Goal: Task Accomplishment & Management: Manage account settings

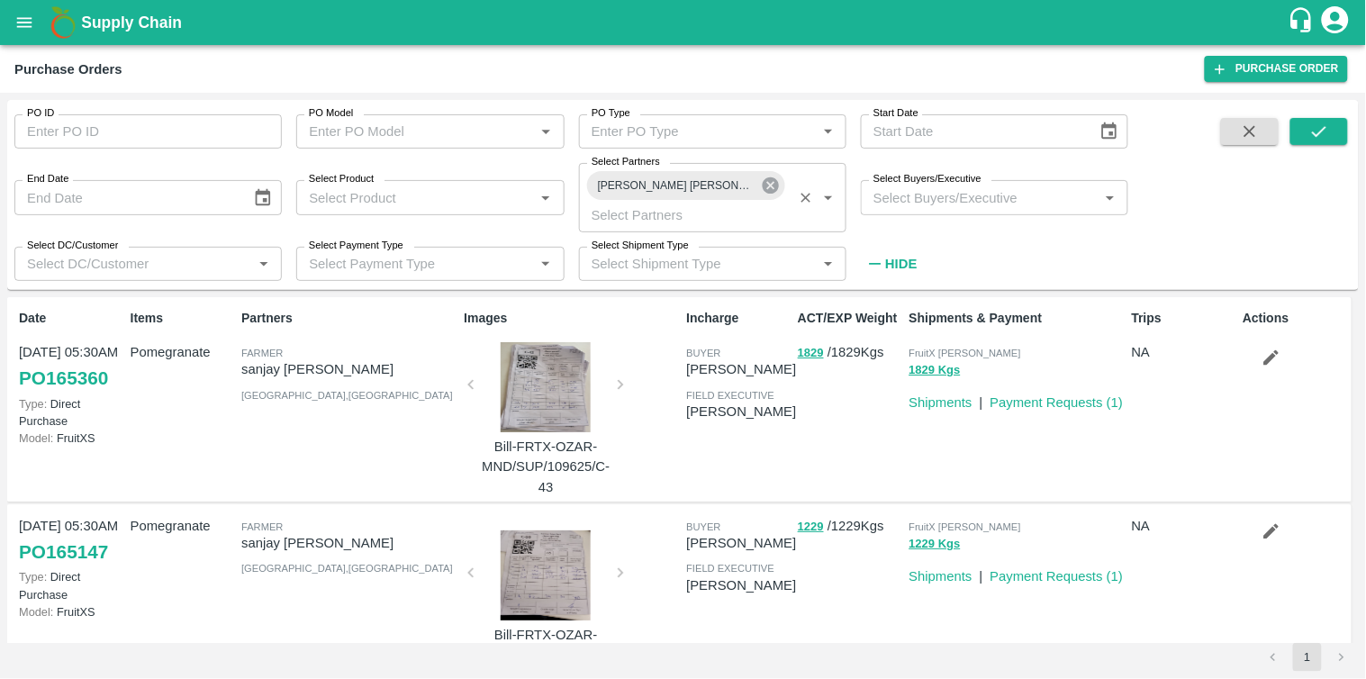
click at [773, 187] on icon at bounding box center [771, 186] width 20 height 20
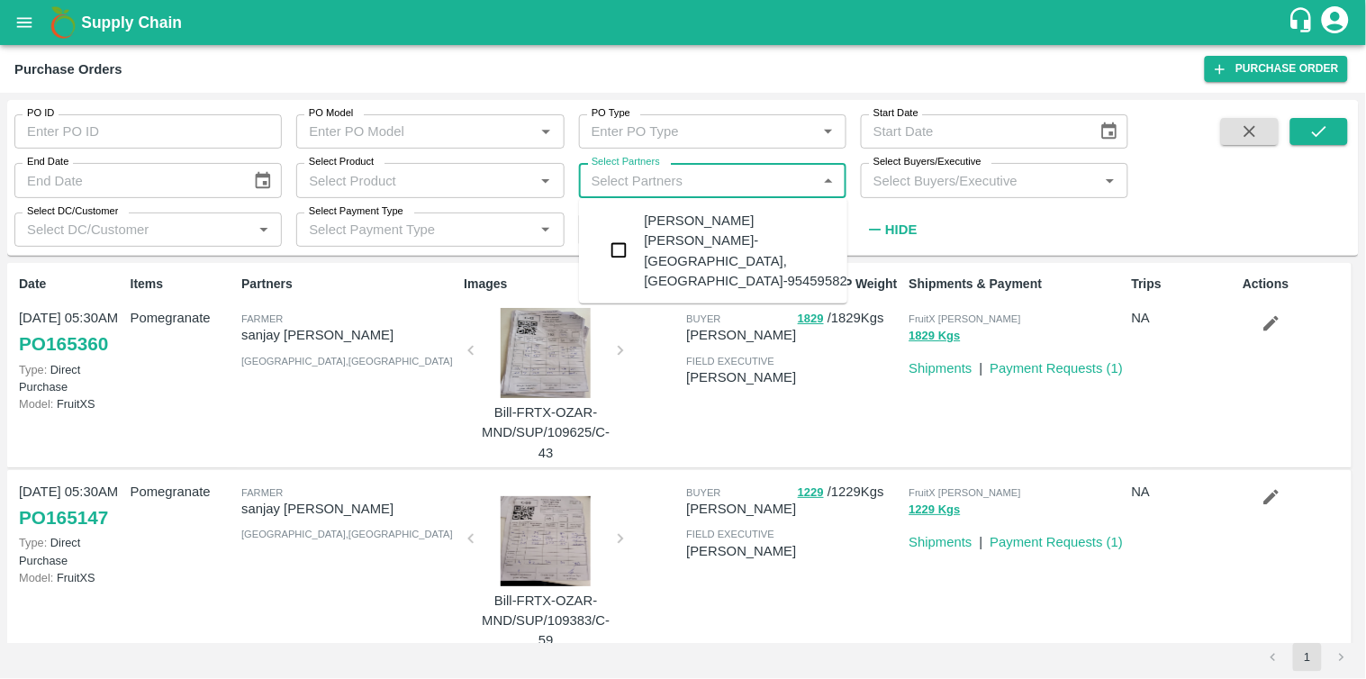
click at [737, 185] on input "Select Partners" at bounding box center [697, 179] width 227 height 23
paste input "8805614162"
type input "8805614162"
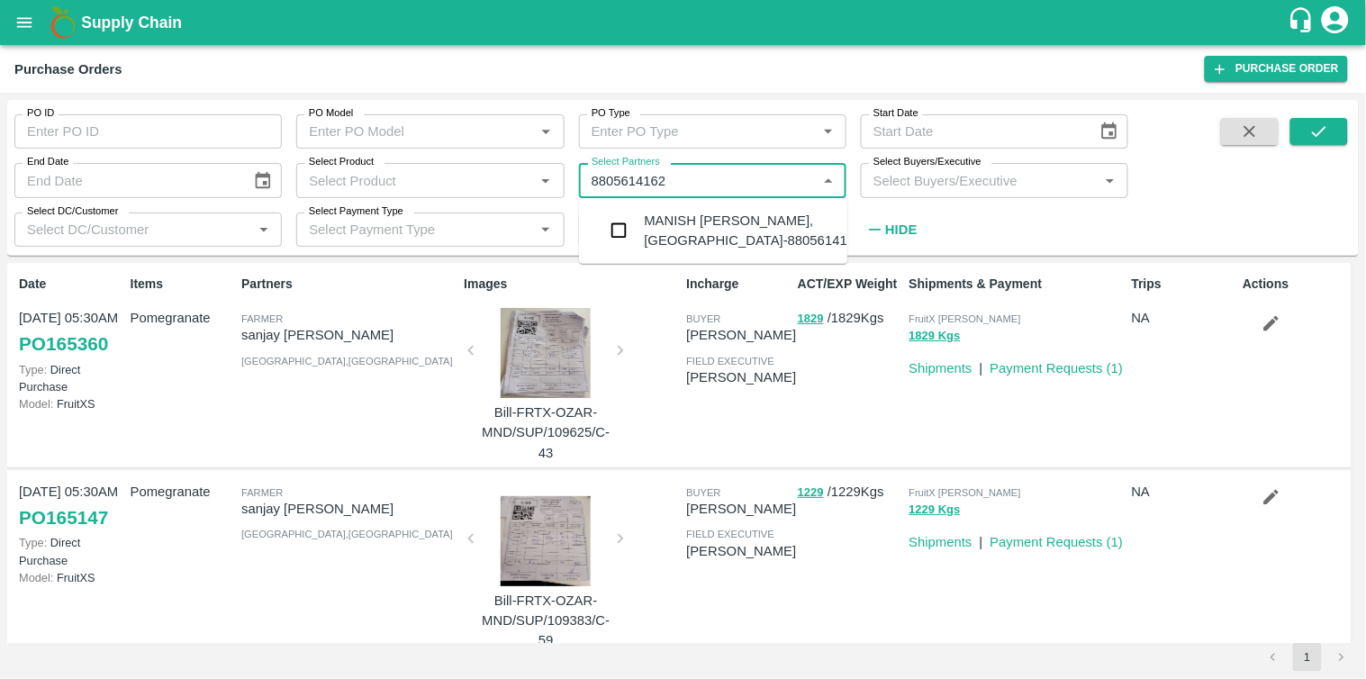
click at [680, 222] on div "MANISH AMBADAS RAJALE -KAROL, Aurangabad-8805614162" at bounding box center [754, 231] width 218 height 41
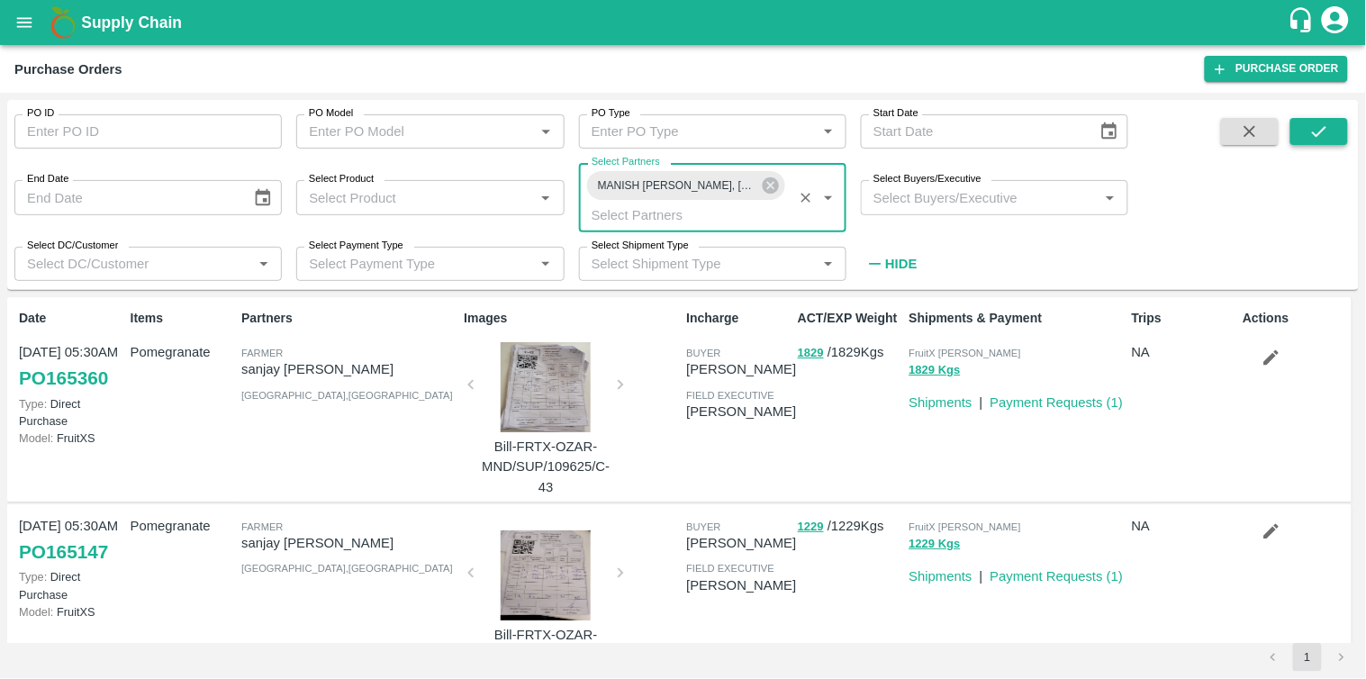
click at [1321, 139] on icon "submit" at bounding box center [1319, 132] width 20 height 20
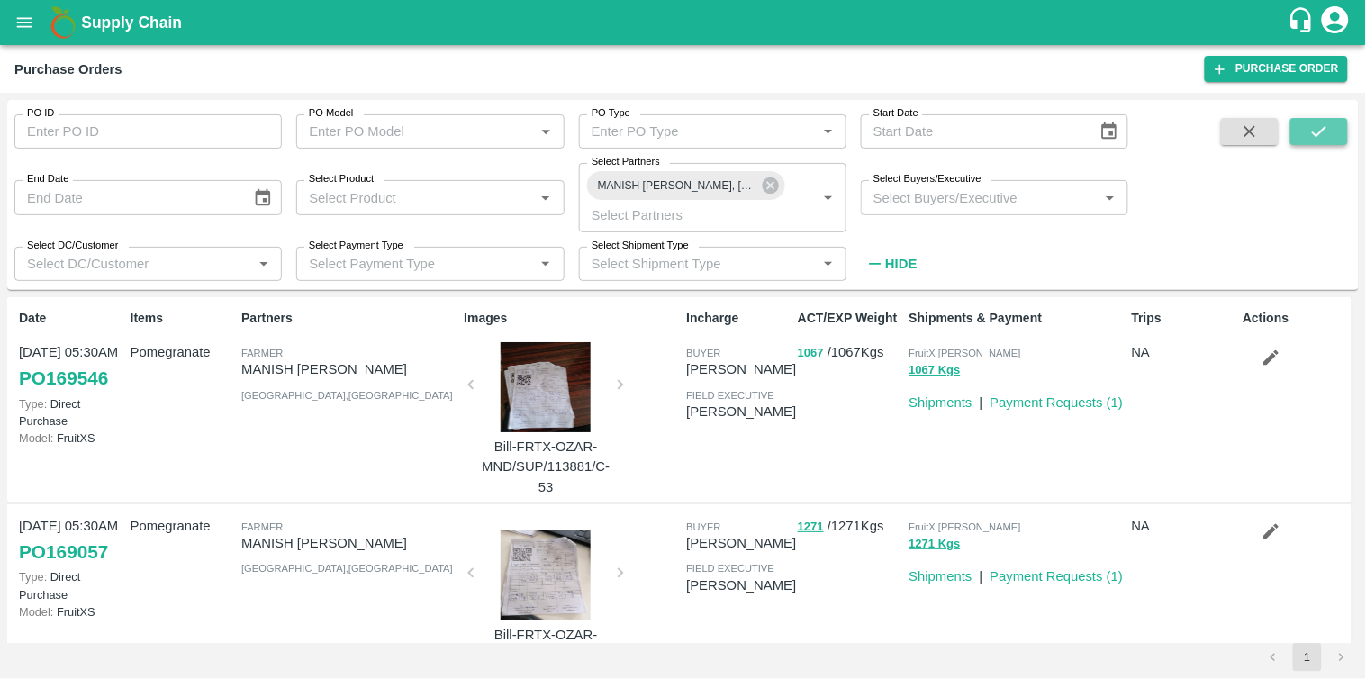
click at [1322, 131] on icon "submit" at bounding box center [1319, 131] width 14 height 11
click at [1079, 396] on link "Payment Requests ( 1 )" at bounding box center [1056, 402] width 133 height 14
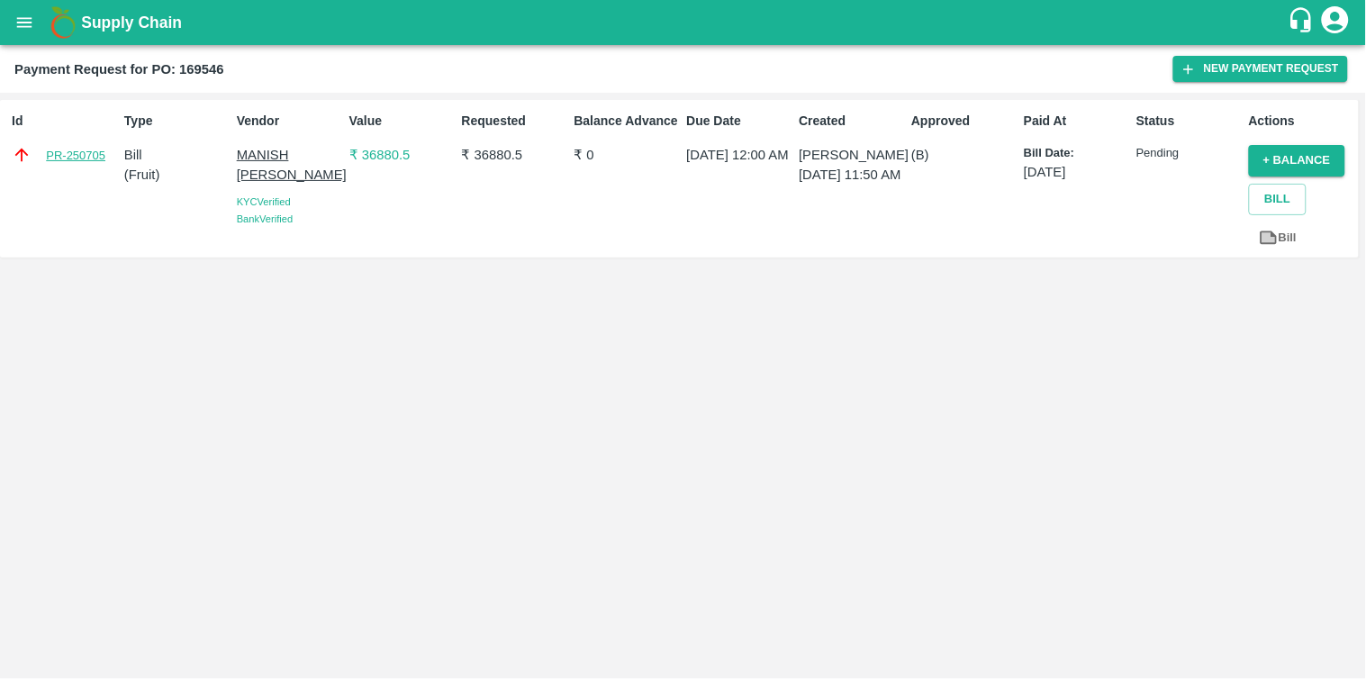
click at [86, 153] on link "PR-250705" at bounding box center [75, 156] width 59 height 18
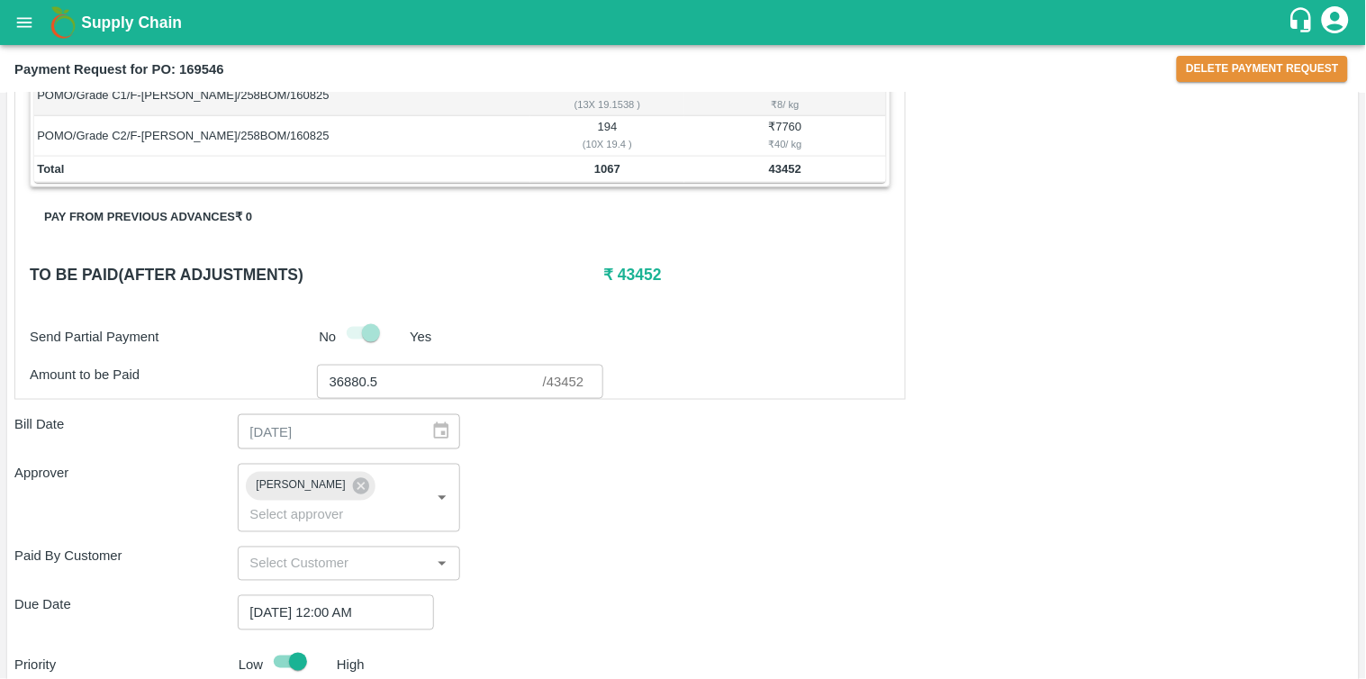
scroll to position [520, 0]
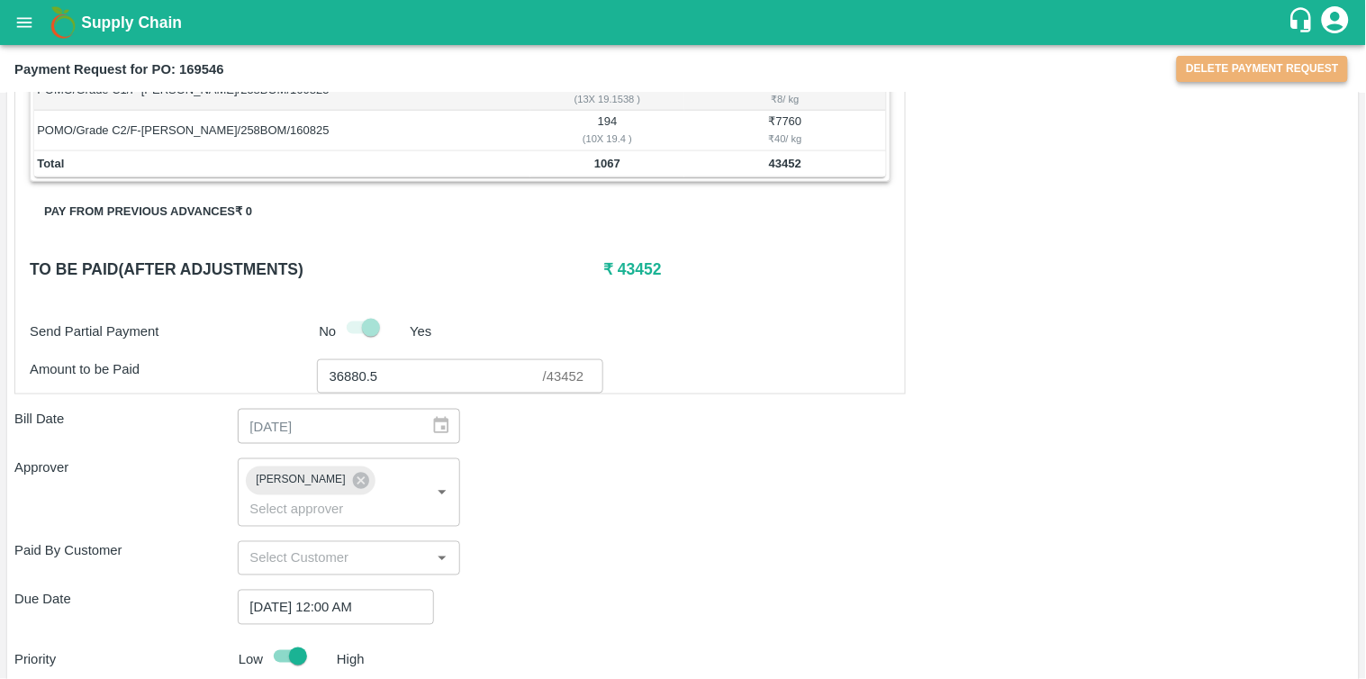
click at [1199, 58] on button "Delete Payment Request" at bounding box center [1262, 69] width 171 height 26
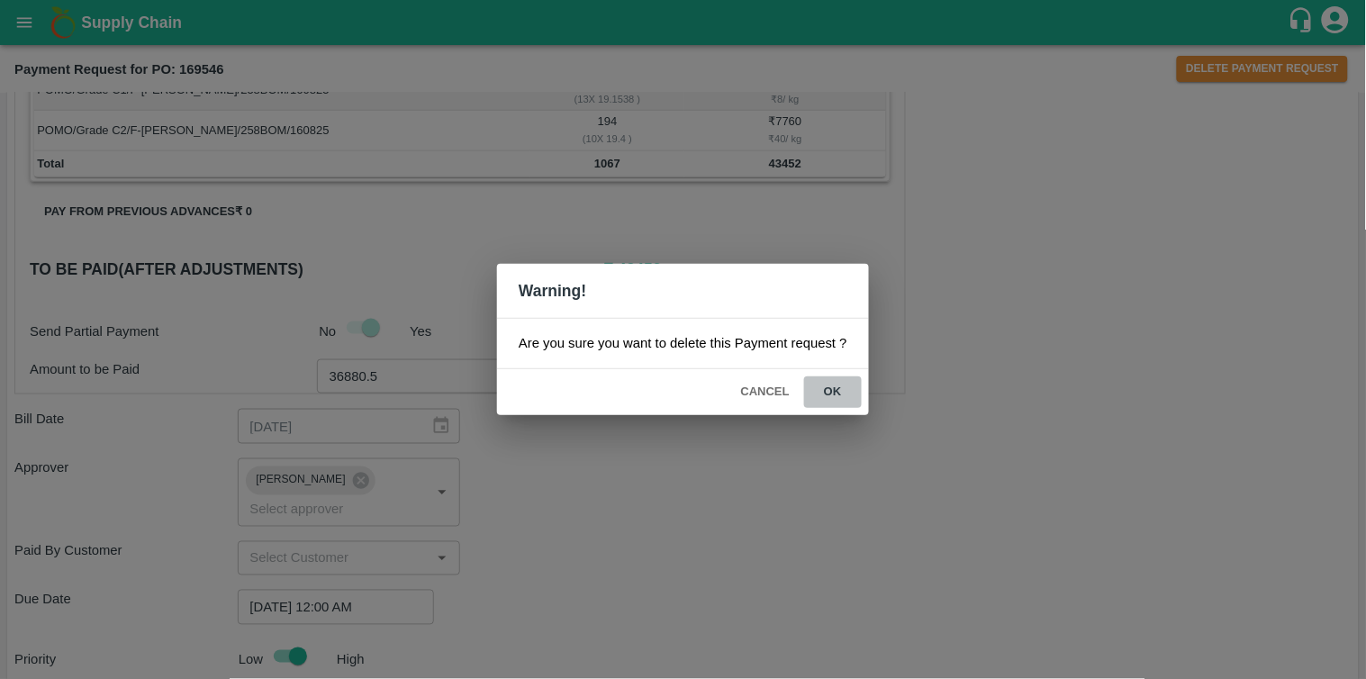
click at [838, 397] on button "ok" at bounding box center [833, 392] width 58 height 32
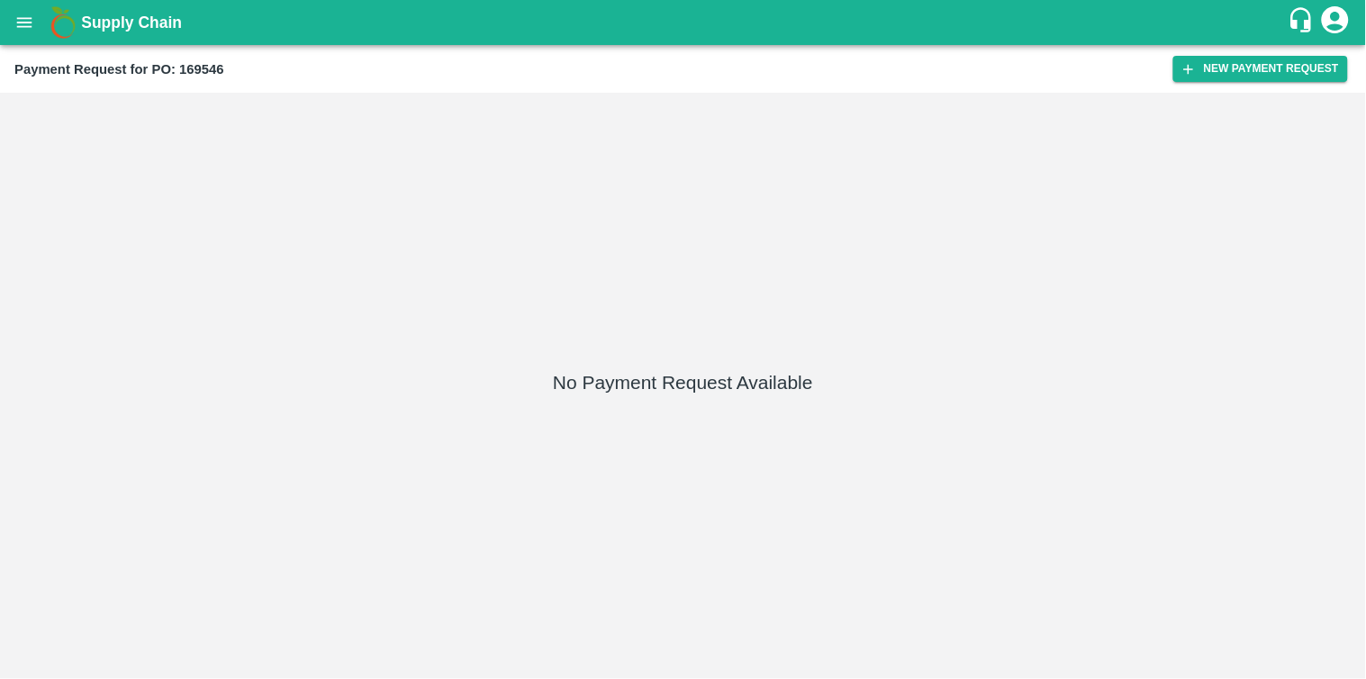
click at [203, 75] on b "Payment Request for PO: 169546" at bounding box center [119, 69] width 210 height 14
copy b "169546"
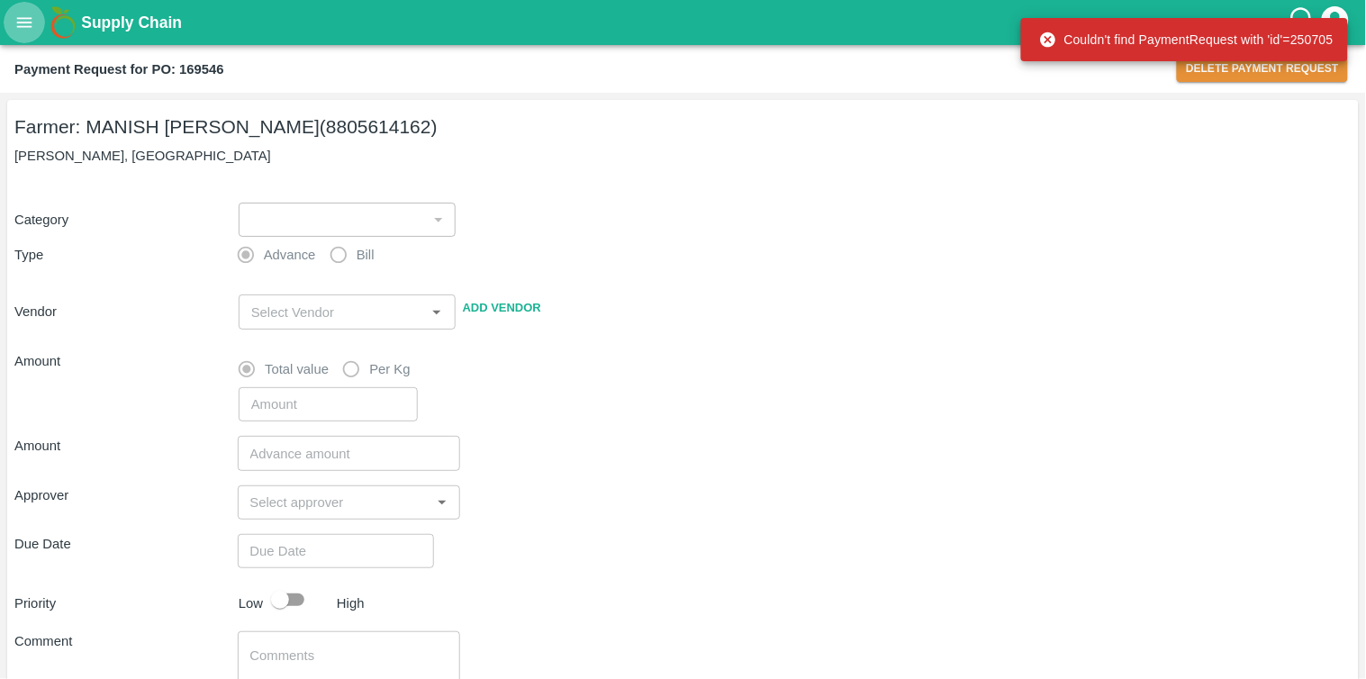
click at [31, 23] on icon "open drawer" at bounding box center [24, 23] width 20 height 20
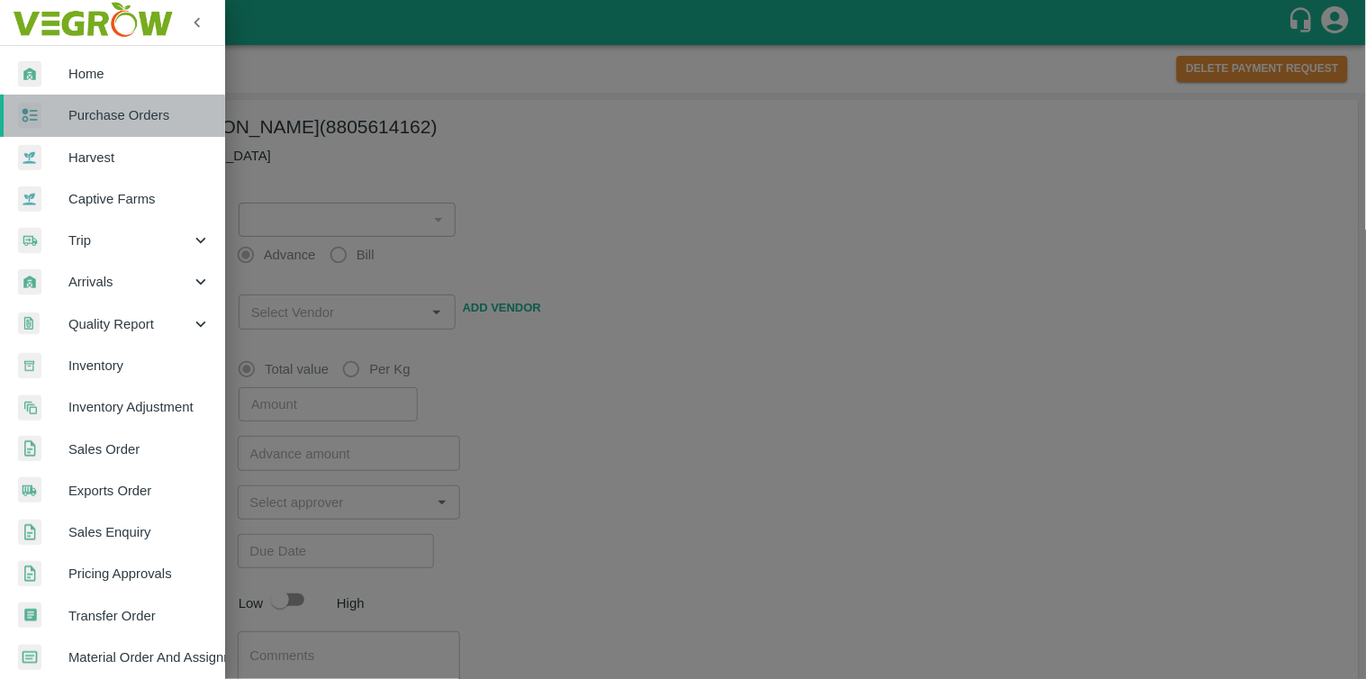
click at [113, 121] on span "Purchase Orders" at bounding box center [139, 115] width 142 height 20
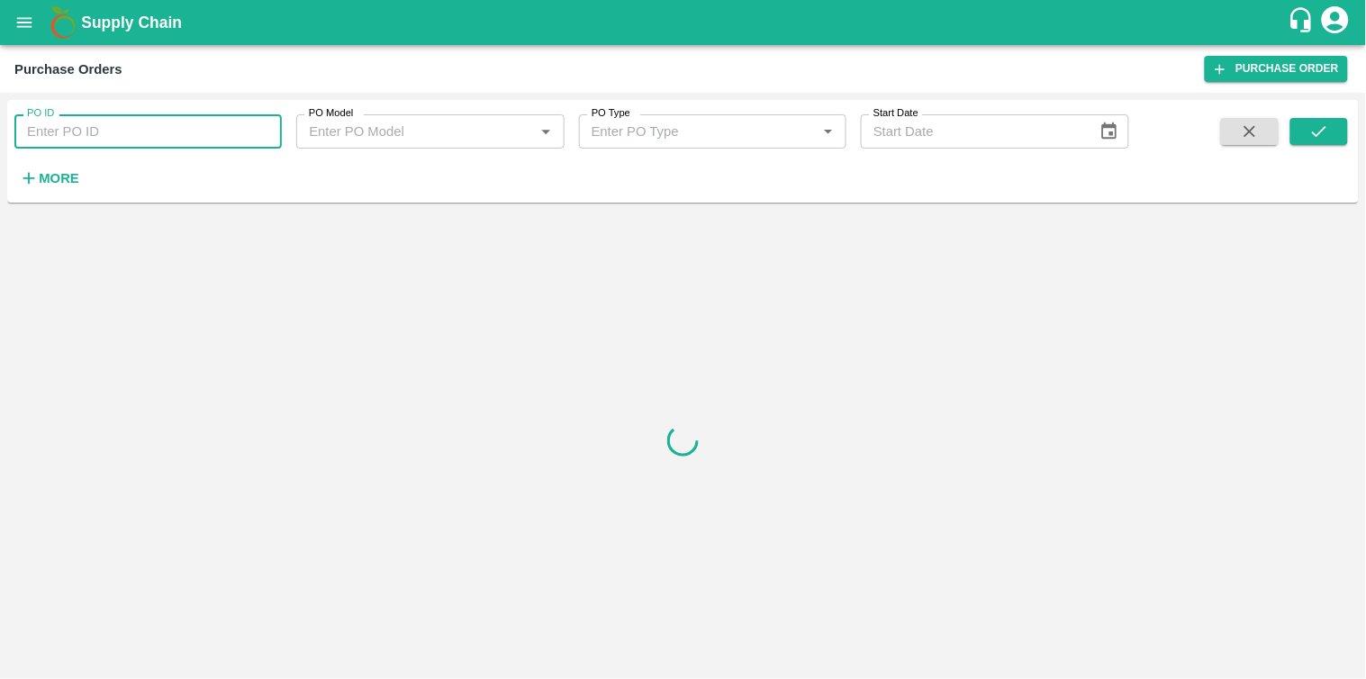
click at [140, 138] on input "PO ID" at bounding box center [147, 131] width 267 height 34
paste input "169546"
type input "169546"
click at [1322, 130] on icon "submit" at bounding box center [1319, 131] width 14 height 11
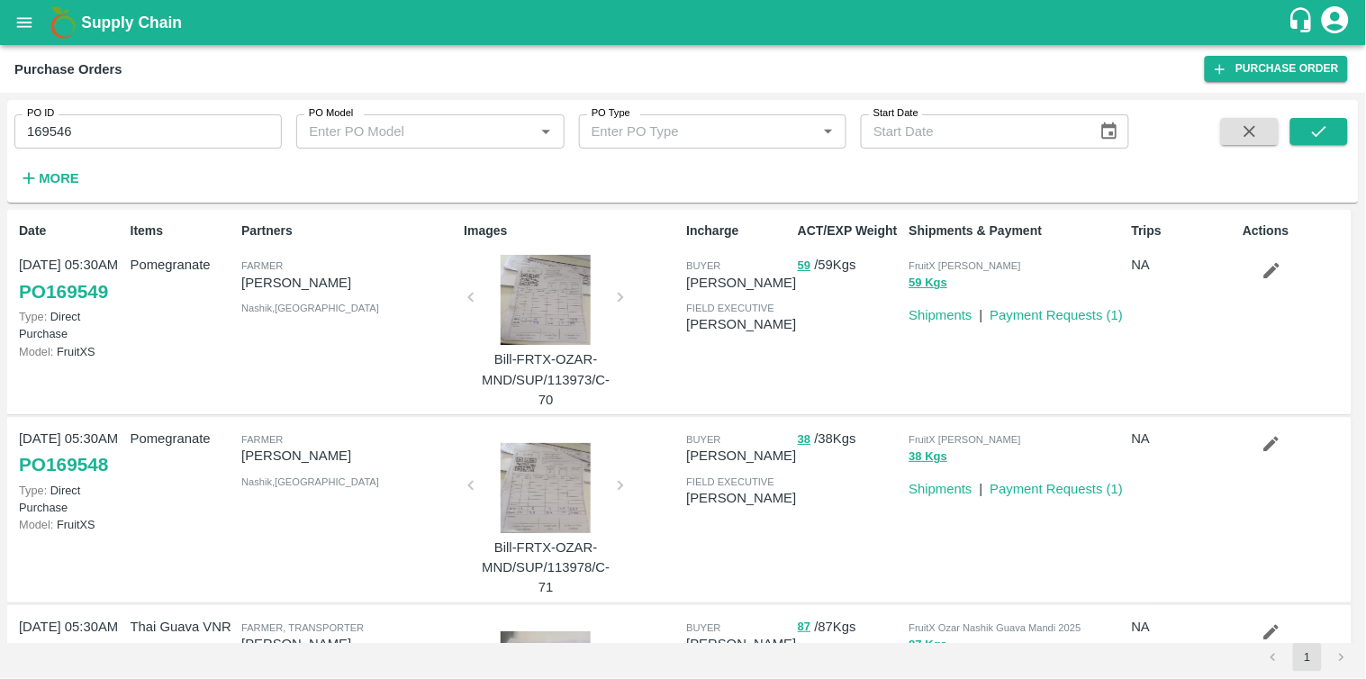
click at [1328, 128] on icon "submit" at bounding box center [1319, 132] width 20 height 20
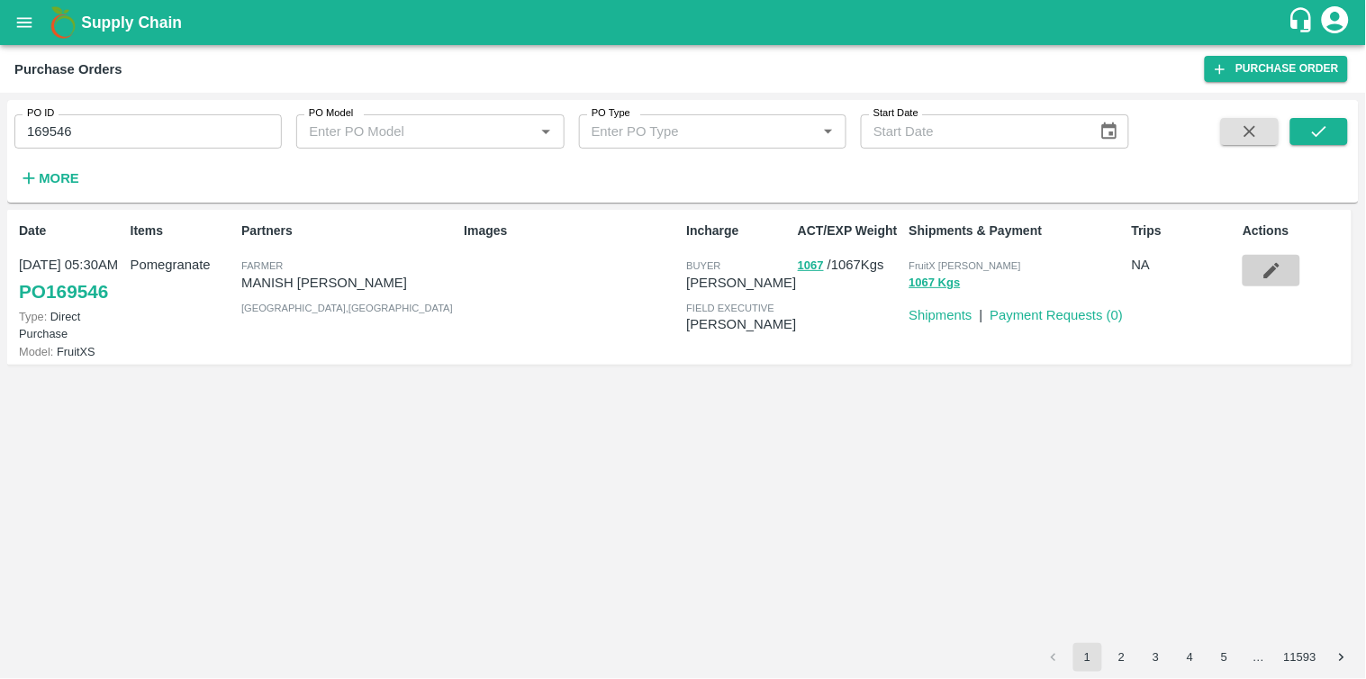
click at [1272, 273] on icon "button" at bounding box center [1271, 270] width 15 height 15
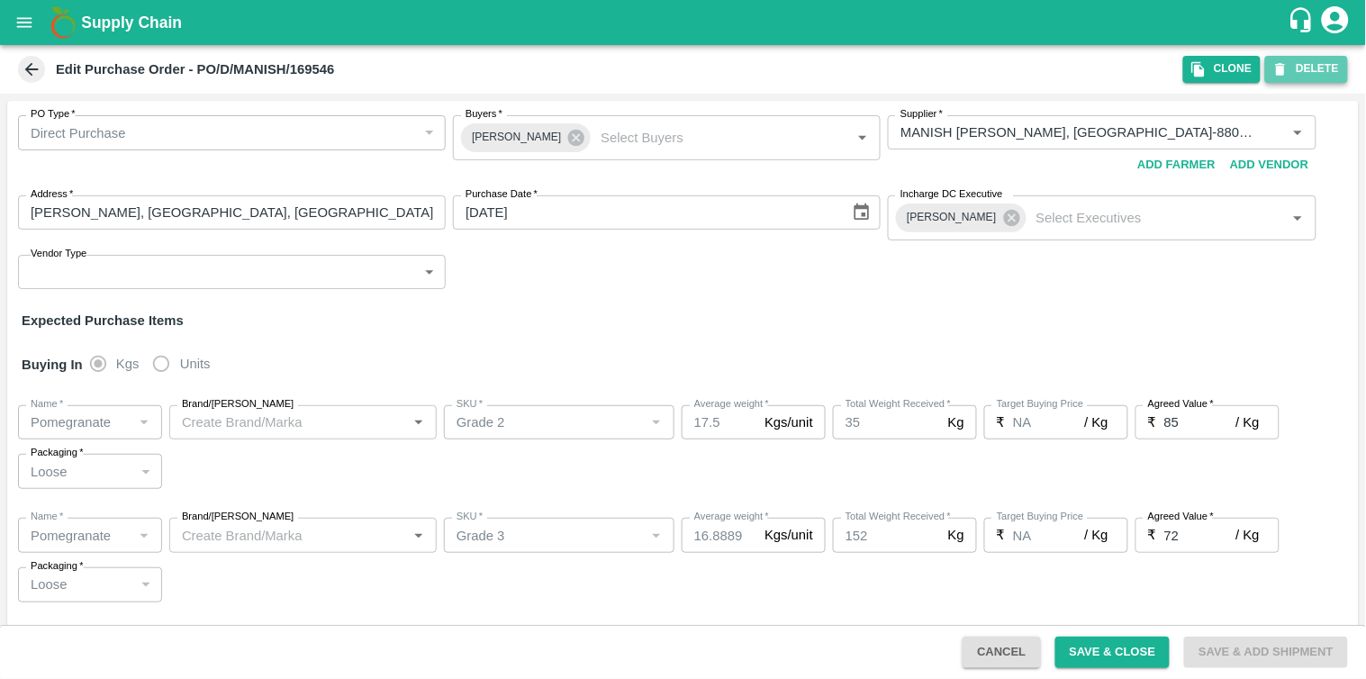
click at [1328, 58] on button "DELETE" at bounding box center [1306, 69] width 83 height 26
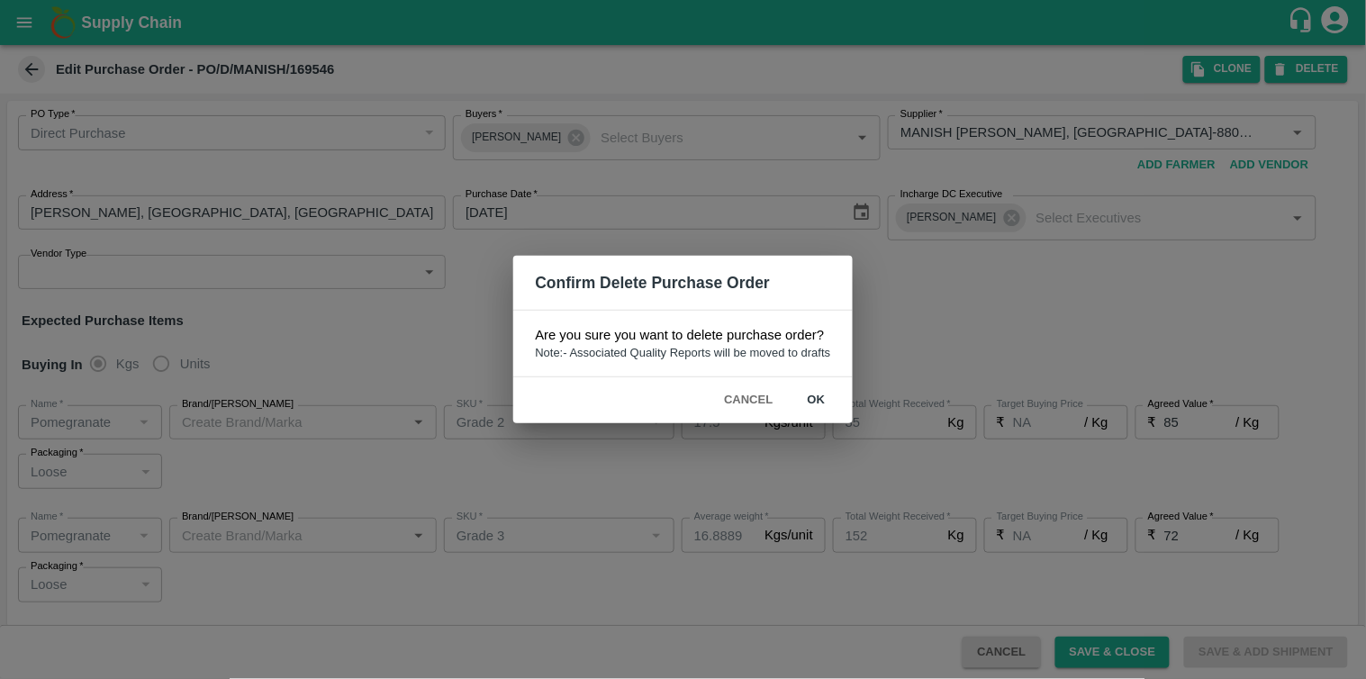
click at [824, 408] on button "ok" at bounding box center [817, 400] width 58 height 32
